Goal: Task Accomplishment & Management: Use online tool/utility

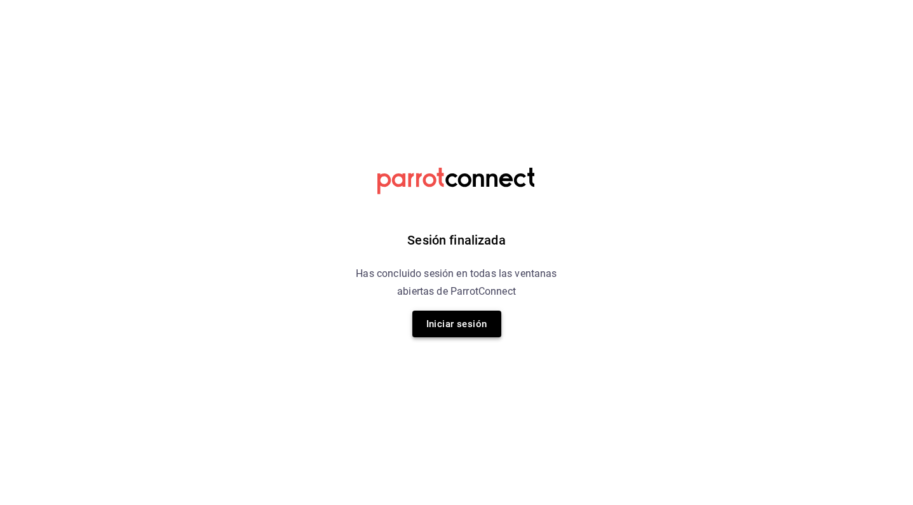
click at [480, 327] on button "Iniciar sesión" at bounding box center [456, 324] width 89 height 27
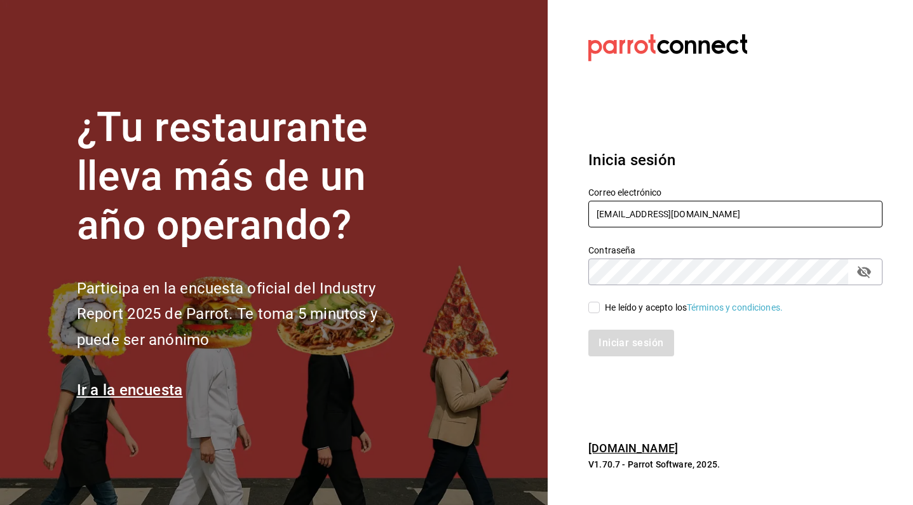
type input "info@meitgourmet.com"
click at [594, 308] on input "He leído y acepto los Términos y condiciones." at bounding box center [593, 307] width 11 height 11
checkbox input "true"
click at [620, 346] on button "Iniciar sesión" at bounding box center [630, 343] width 85 height 27
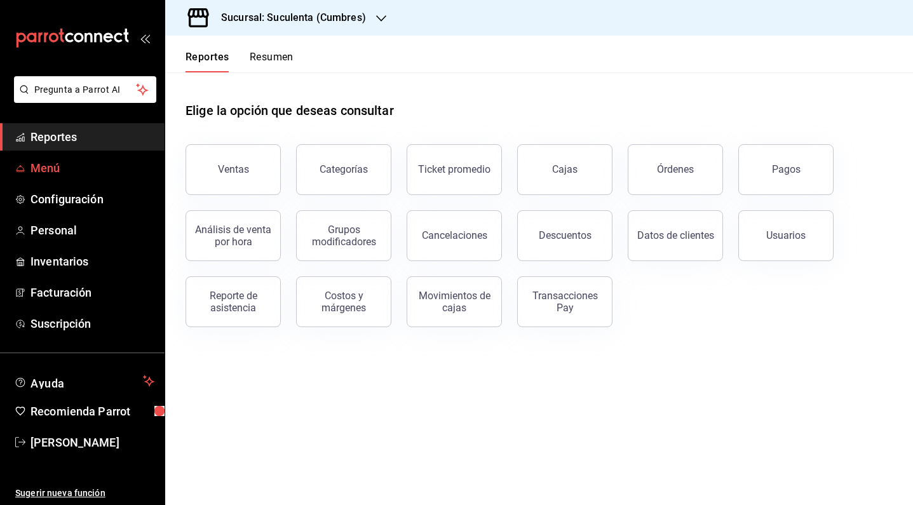
click at [81, 167] on span "Menú" at bounding box center [93, 168] width 124 height 17
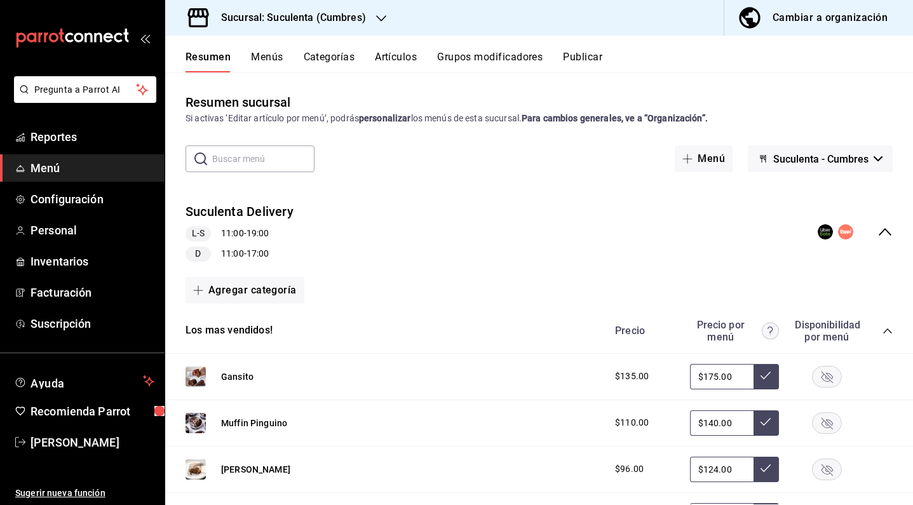
click at [405, 63] on button "Artículos" at bounding box center [396, 62] width 42 height 22
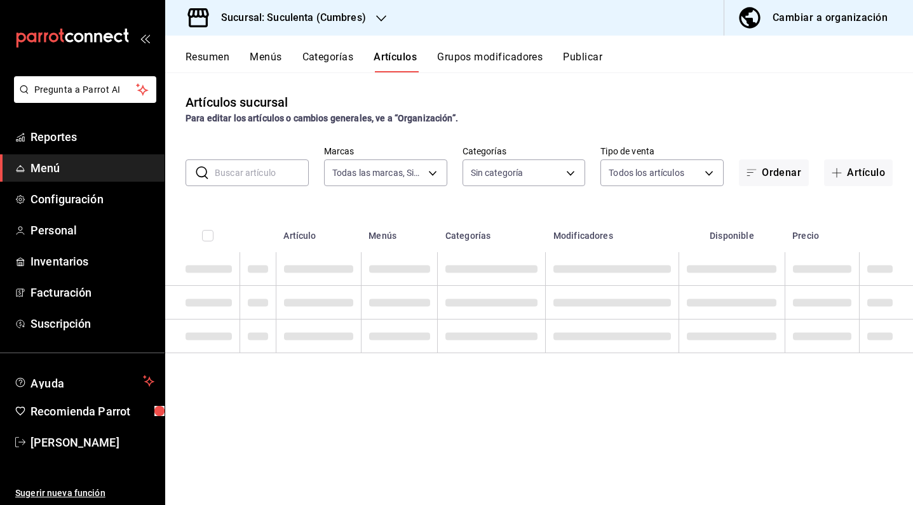
type input "4510f555-0ea6-44f3-b6dc-9ae792933627"
click at [261, 187] on div "Artículos sucursal Para editar los artículos o cambios generales, ve a “Organiz…" at bounding box center [539, 288] width 748 height 432
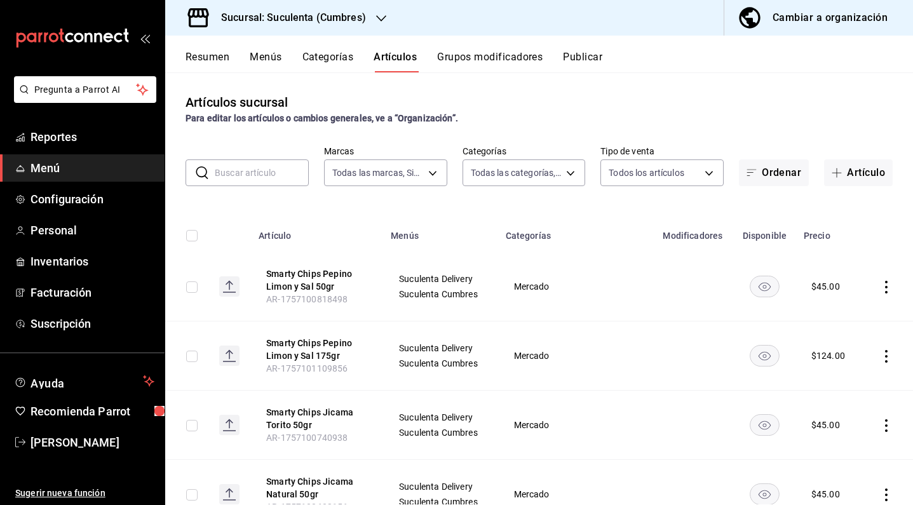
type input "415e61bb-9097-43cf-a32e-2ba87e3857b9,ec57dada-3e0d-4501-8307-f9d62c3b55ee,d2f8a…"
click at [266, 178] on input "text" at bounding box center [262, 172] width 94 height 25
type input "snicker"
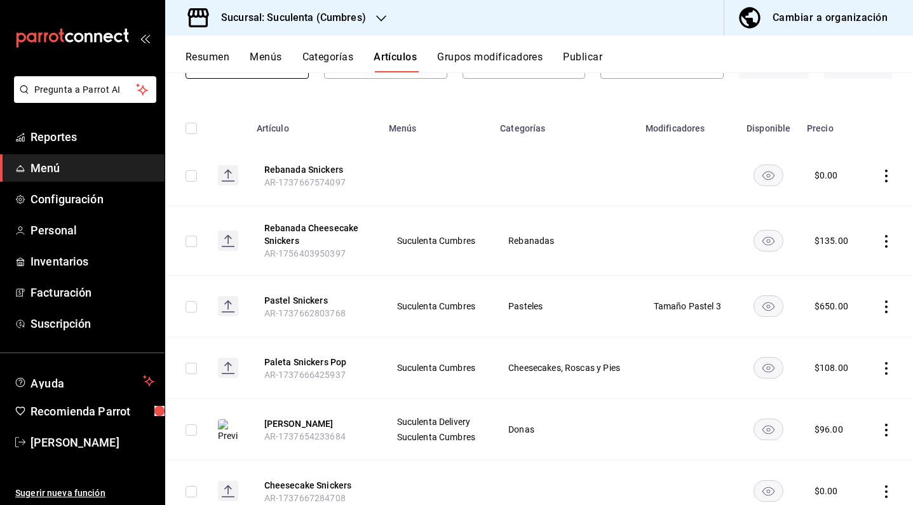
scroll to position [108, 0]
